Goal: Task Accomplishment & Management: Use online tool/utility

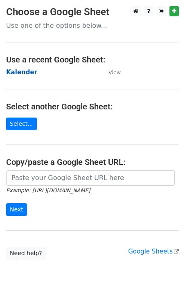
click at [24, 72] on strong "Kalender" at bounding box center [21, 72] width 31 height 7
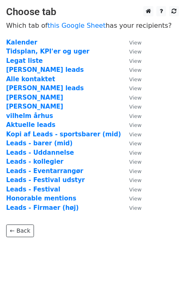
scroll to position [4, 0]
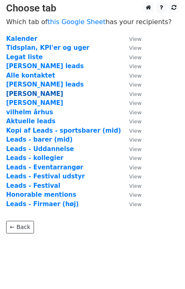
click at [20, 93] on strong "gustav" at bounding box center [34, 93] width 57 height 7
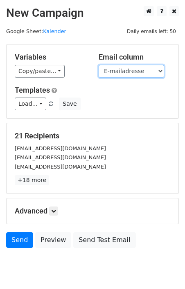
click at [135, 68] on select "Sted By E-mailadresse Noter" at bounding box center [130, 71] width 65 height 13
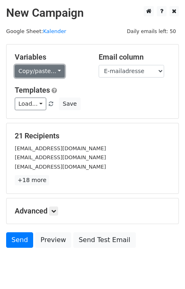
click at [47, 71] on link "Copy/paste..." at bounding box center [40, 71] width 50 height 13
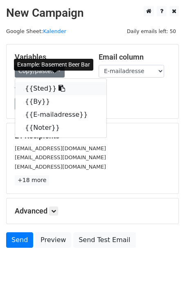
click at [58, 87] on icon at bounding box center [61, 88] width 7 height 7
